Goal: Task Accomplishment & Management: Manage account settings

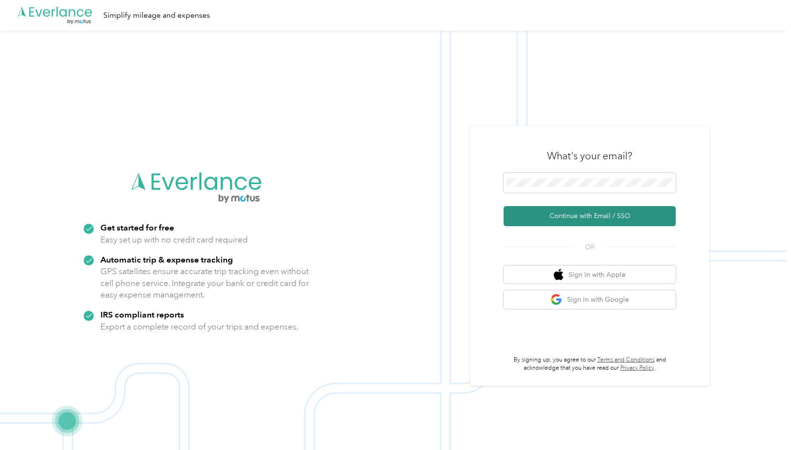
click at [578, 219] on button "Continue with Email / SSO" at bounding box center [590, 216] width 172 height 20
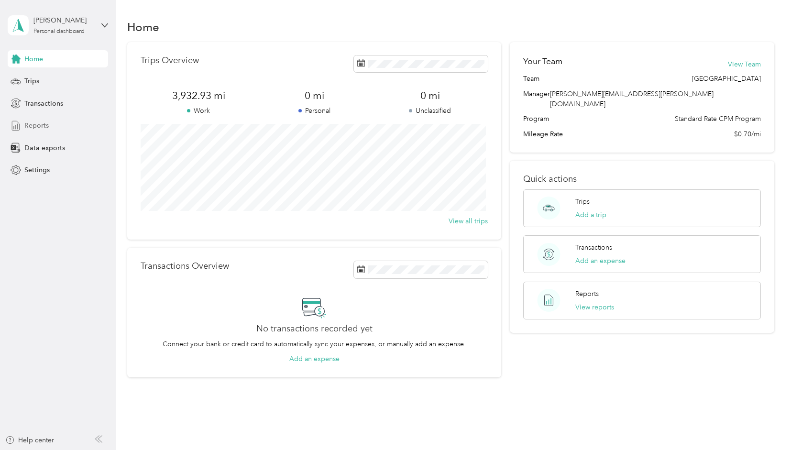
click at [39, 123] on span "Reports" at bounding box center [36, 126] width 24 height 10
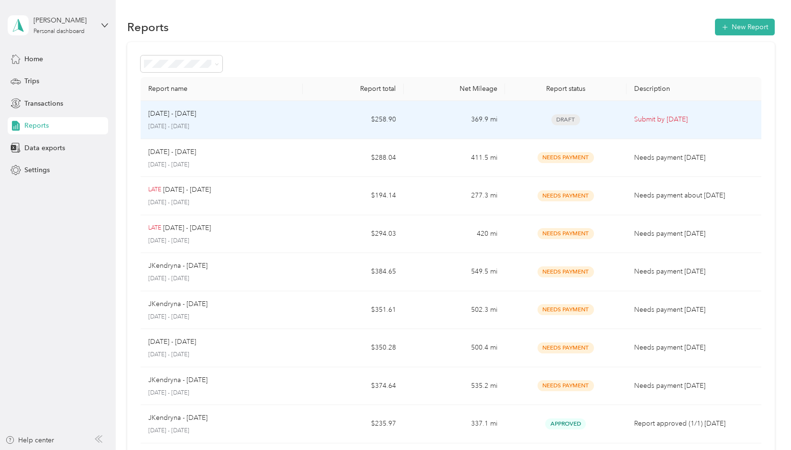
click at [226, 113] on div "[DATE] - [DATE]" at bounding box center [221, 114] width 146 height 11
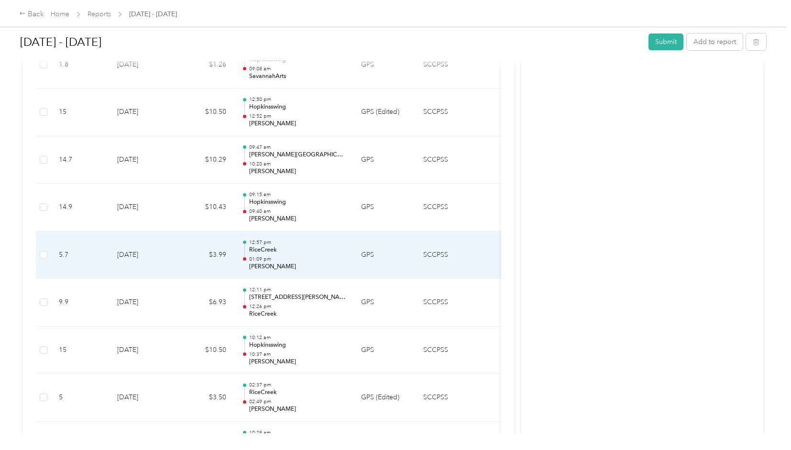
scroll to position [1084, 0]
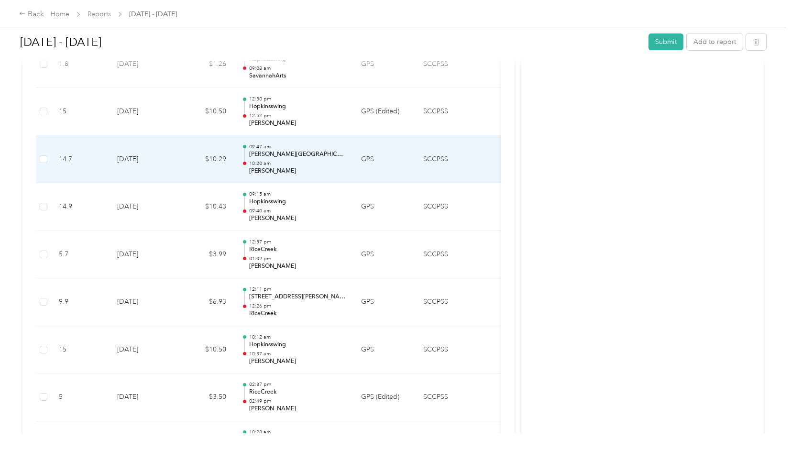
click at [289, 150] on p "[PERSON_NAME][GEOGRAPHIC_DATA][PERSON_NAME]" at bounding box center [297, 154] width 97 height 9
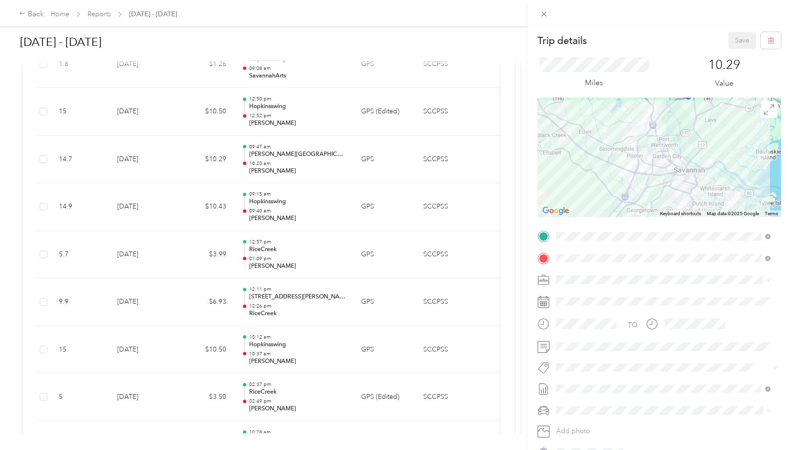
click at [625, 279] on div "TEAM Hopkinsswing [STREET_ADDRESS][PERSON_NAME]" at bounding box center [631, 281] width 114 height 23
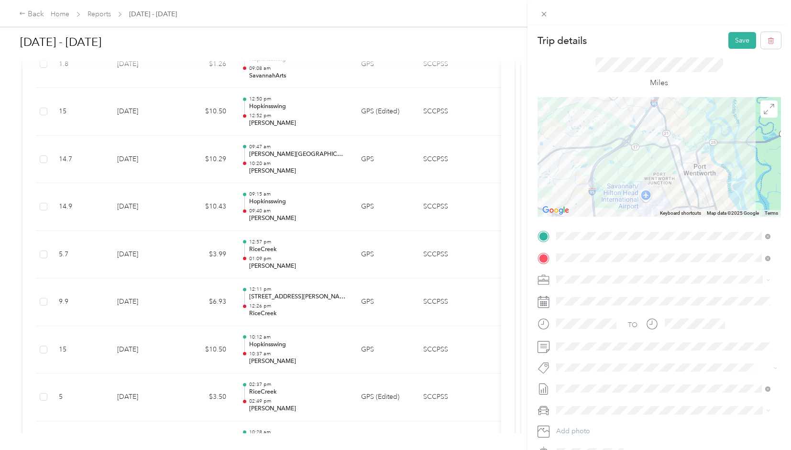
drag, startPoint x: 640, startPoint y: 138, endPoint x: 639, endPoint y: 165, distance: 26.8
click at [639, 165] on div at bounding box center [659, 157] width 243 height 120
click at [734, 38] on button "Save" at bounding box center [742, 40] width 28 height 17
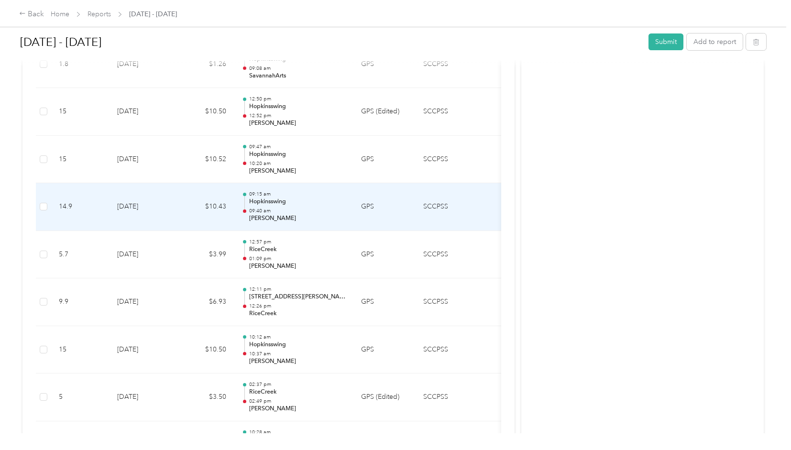
click at [312, 214] on p "[PERSON_NAME]" at bounding box center [297, 218] width 97 height 9
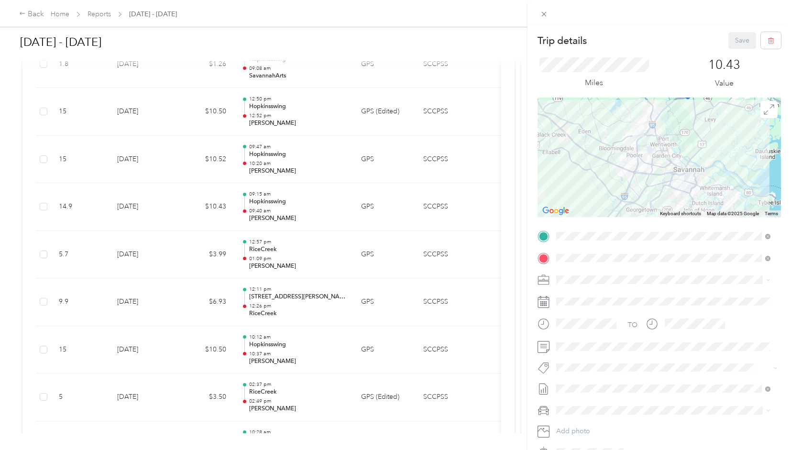
click at [315, 155] on div "Trip details Save This trip cannot be edited because it is either under review,…" at bounding box center [395, 225] width 791 height 450
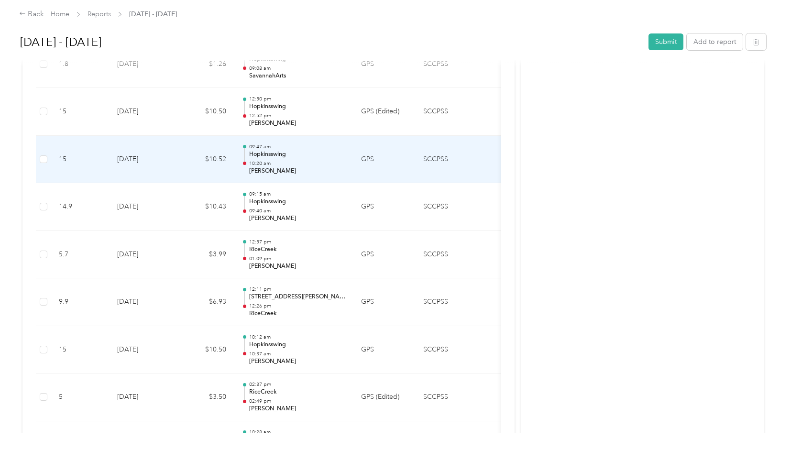
click at [315, 155] on div "09:47 am Hopkinsswing 10:20 am [PERSON_NAME]" at bounding box center [297, 159] width 97 height 32
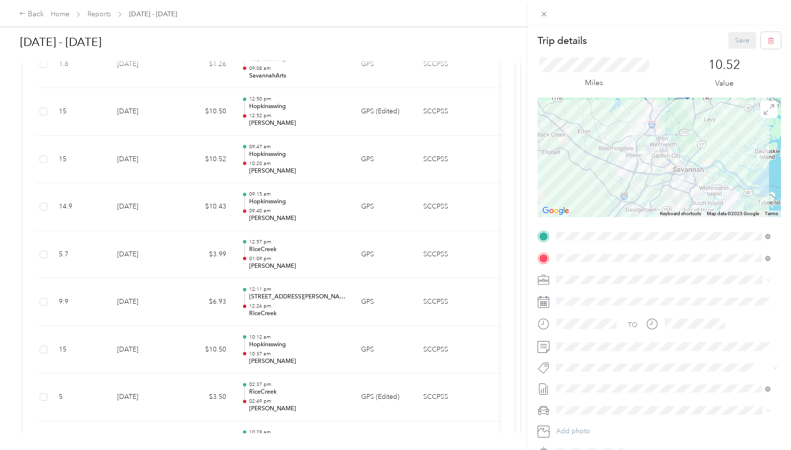
click at [306, 207] on div "Trip details Save This trip cannot be edited because it is either under review,…" at bounding box center [395, 225] width 791 height 450
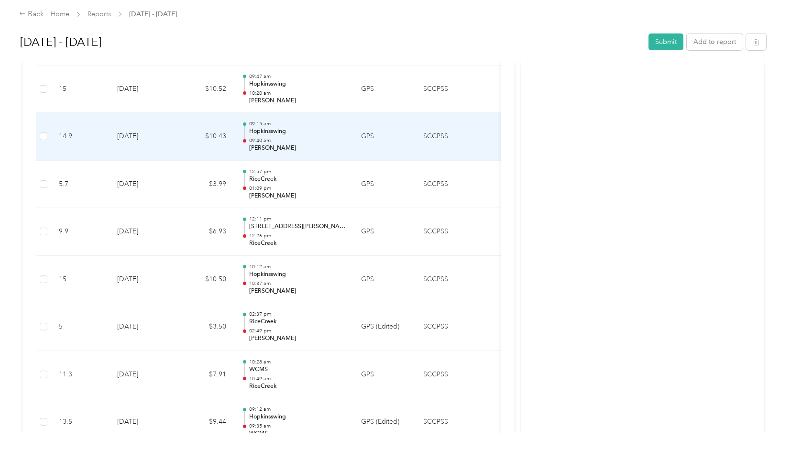
scroll to position [1154, 0]
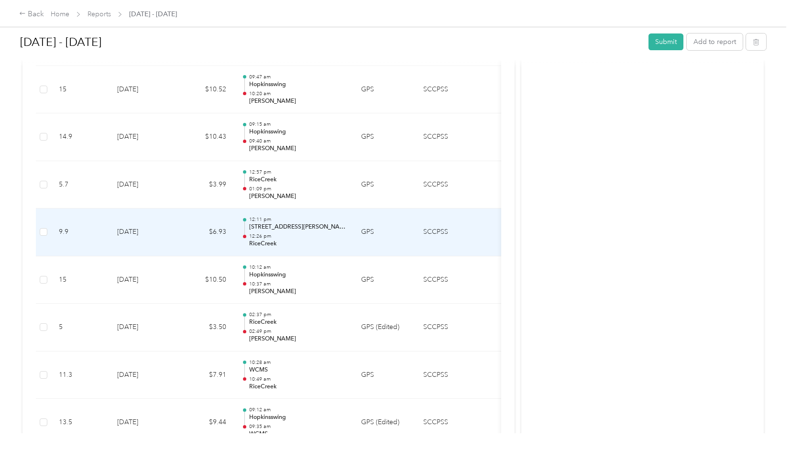
click at [296, 228] on div "12:11 pm [STREET_ADDRESS][PERSON_NAME][PERSON_NAME] 12:26 pm RiceCreek" at bounding box center [297, 232] width 97 height 32
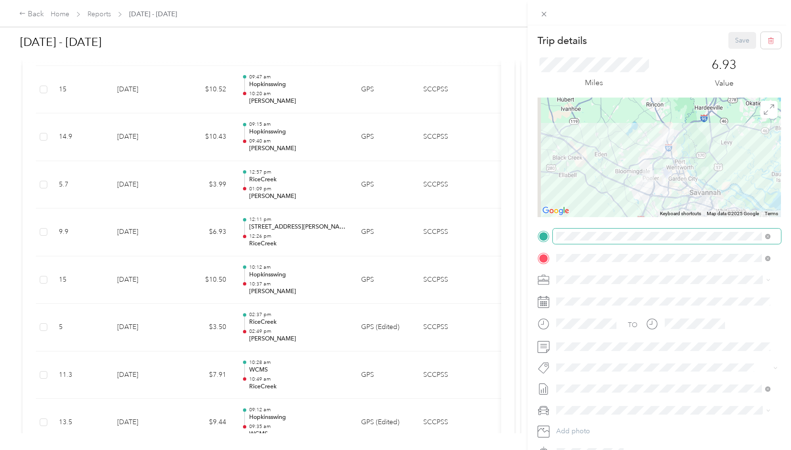
click at [579, 243] on span at bounding box center [667, 236] width 228 height 15
click at [583, 231] on span at bounding box center [667, 236] width 228 height 15
click at [618, 281] on div "TEAM [PERSON_NAME] [STREET_ADDRESS][PERSON_NAME][PERSON_NAME]" at bounding box center [657, 276] width 167 height 23
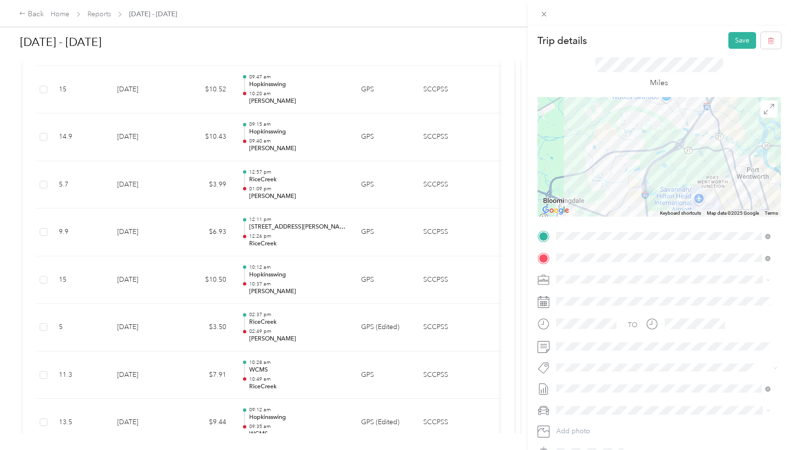
drag, startPoint x: 673, startPoint y: 155, endPoint x: 677, endPoint y: 173, distance: 18.1
click at [677, 173] on div at bounding box center [659, 157] width 243 height 120
click at [730, 44] on button "Save" at bounding box center [742, 40] width 28 height 17
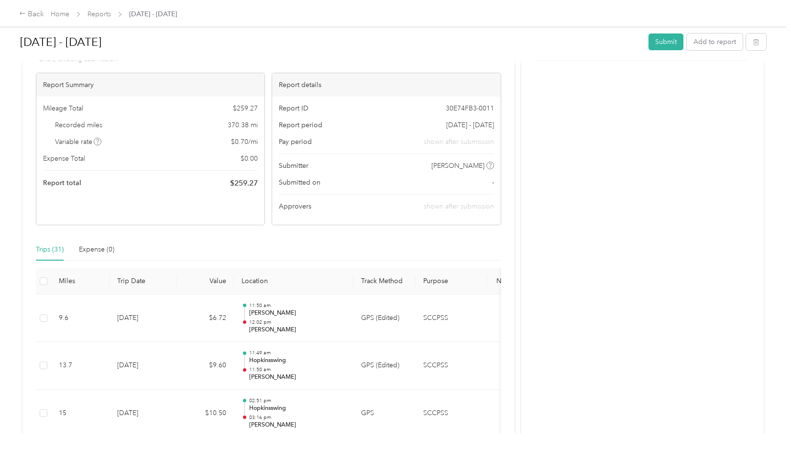
scroll to position [0, 0]
